Goal: Task Accomplishment & Management: Use online tool/utility

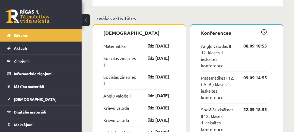
scroll to position [44, 0]
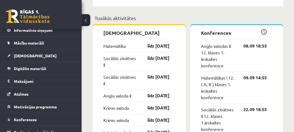
click at [25, 44] on span "Mācību materiāli" at bounding box center [29, 43] width 30 height 5
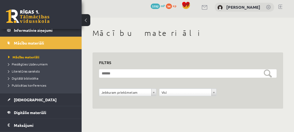
scroll to position [3, 0]
click at [27, 65] on span "Pieslēgties Uzdevumiem" at bounding box center [27, 64] width 39 height 4
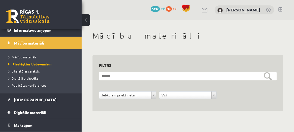
scroll to position [0, 0]
click at [28, 20] on link at bounding box center [28, 17] width 44 height 14
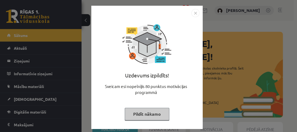
click at [138, 113] on button "Pildīt nākamo" at bounding box center [147, 114] width 45 height 13
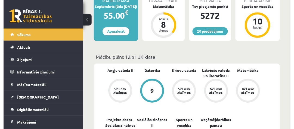
scroll to position [131, 0]
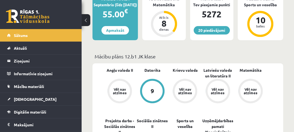
click at [20, 47] on span "Aktuāli" at bounding box center [20, 48] width 13 height 5
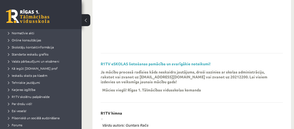
scroll to position [65, 0]
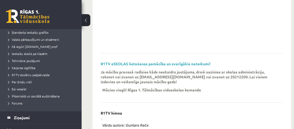
click at [27, 47] on span "Kā iegūt [DOMAIN_NAME] prof" at bounding box center [32, 46] width 49 height 4
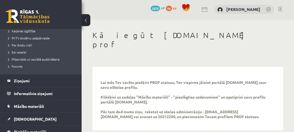
scroll to position [109, 0]
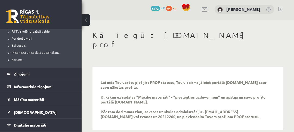
click at [26, 100] on span "Mācību materiāli" at bounding box center [29, 99] width 30 height 5
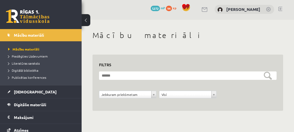
scroll to position [50, 0]
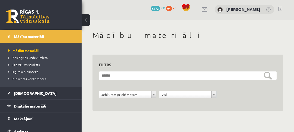
click at [25, 57] on span "Pieslēgties Uzdevumiem" at bounding box center [27, 57] width 39 height 4
